Goal: Transaction & Acquisition: Book appointment/travel/reservation

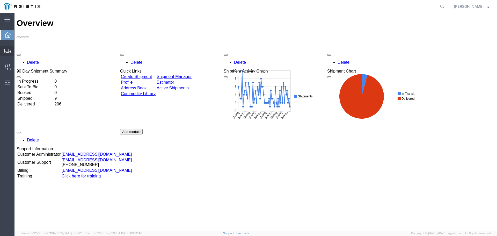
click at [0, 0] on span "Shipment Manager" at bounding box center [0, 0] width 0 height 0
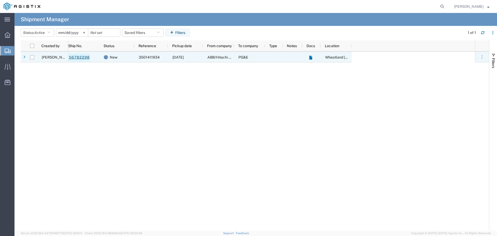
click at [83, 55] on link "56782298" at bounding box center [79, 57] width 21 height 8
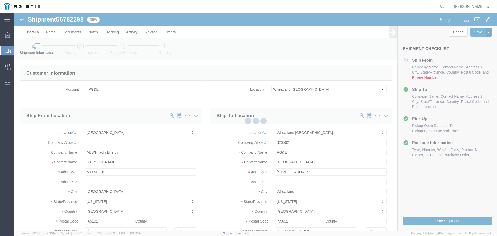
select select "19996"
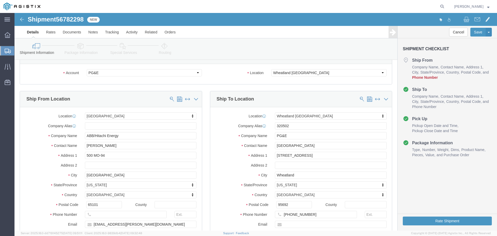
scroll to position [26, 0]
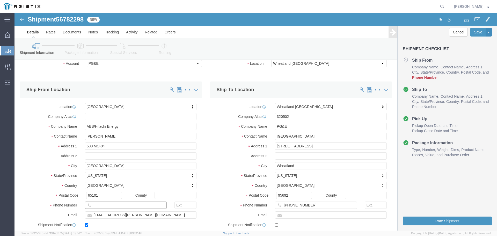
click input "text"
type input "123-455-4545"
click button "Rate Shipment"
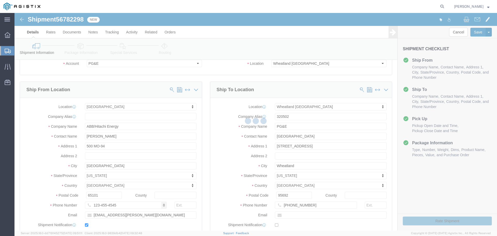
select select "19996"
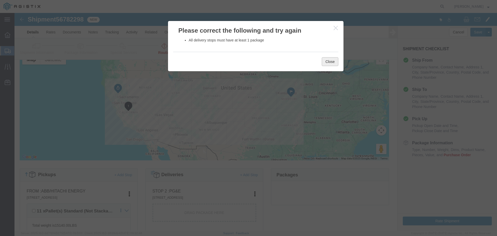
click button "Close"
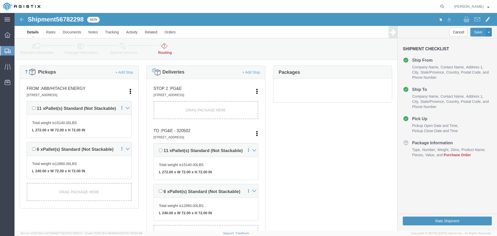
scroll to position [130, 0]
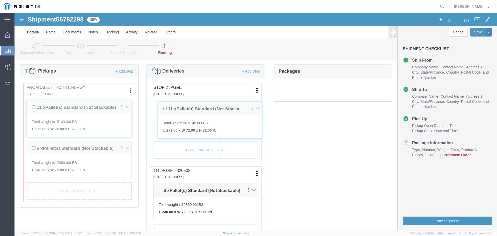
drag, startPoint x: 141, startPoint y: 136, endPoint x: 146, endPoint y: 106, distance: 30.2
click div "Pickups + Add Stop From : ABB/Hitachi Energy 500 MO-94, [GEOGRAPHIC_DATA], [GEO…"
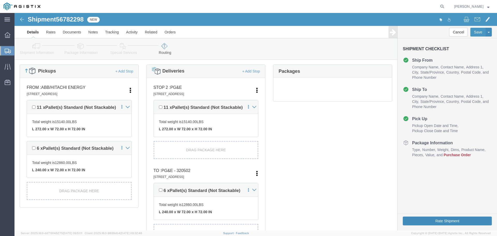
click button "Rate Shipment"
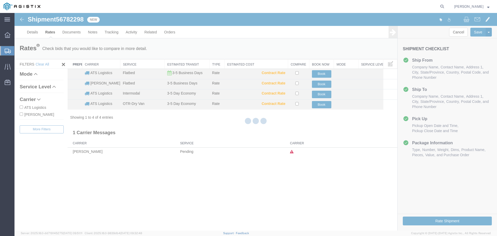
scroll to position [0, 0]
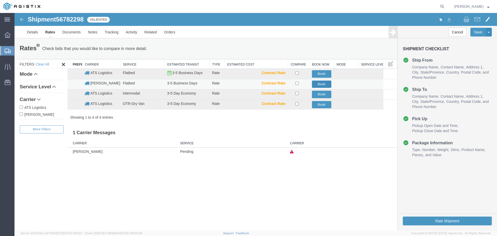
click at [326, 83] on button "Book" at bounding box center [321, 85] width 19 height 8
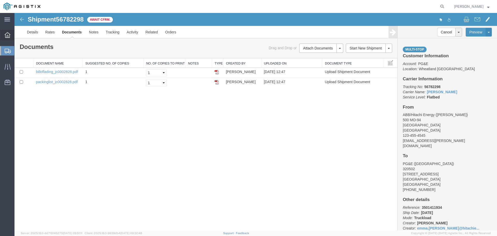
click at [10, 35] on div at bounding box center [7, 35] width 15 height 10
